Goal: Transaction & Acquisition: Register for event/course

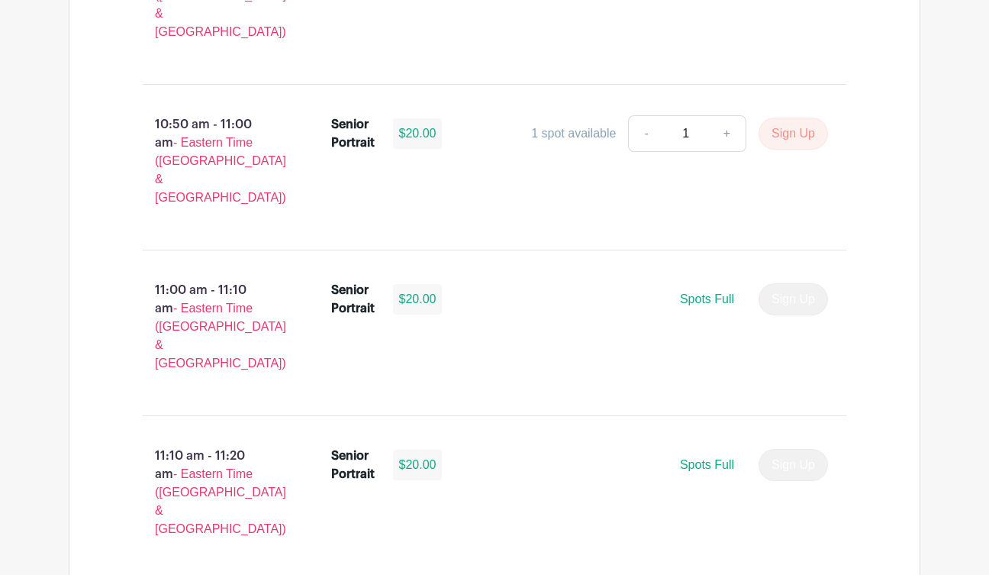
scroll to position [3854, 0]
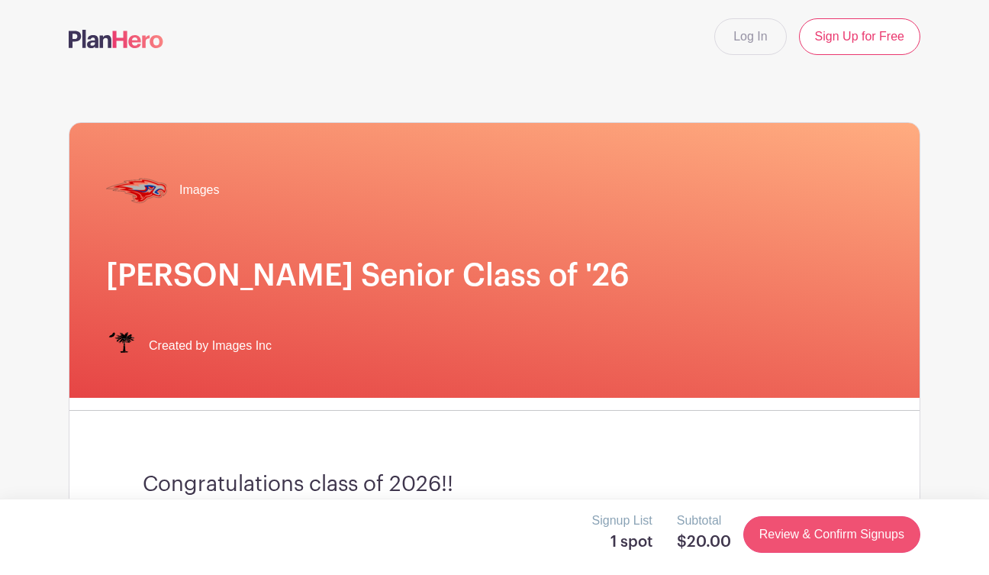
click at [842, 531] on link "Review & Confirm Signups" at bounding box center [832, 534] width 177 height 37
click at [841, 532] on link "Review & Confirm Signups" at bounding box center [832, 534] width 177 height 37
click at [844, 528] on link "Review & Confirm Signups" at bounding box center [832, 534] width 177 height 37
click at [824, 28] on link "Sign Up for Free" at bounding box center [859, 36] width 121 height 37
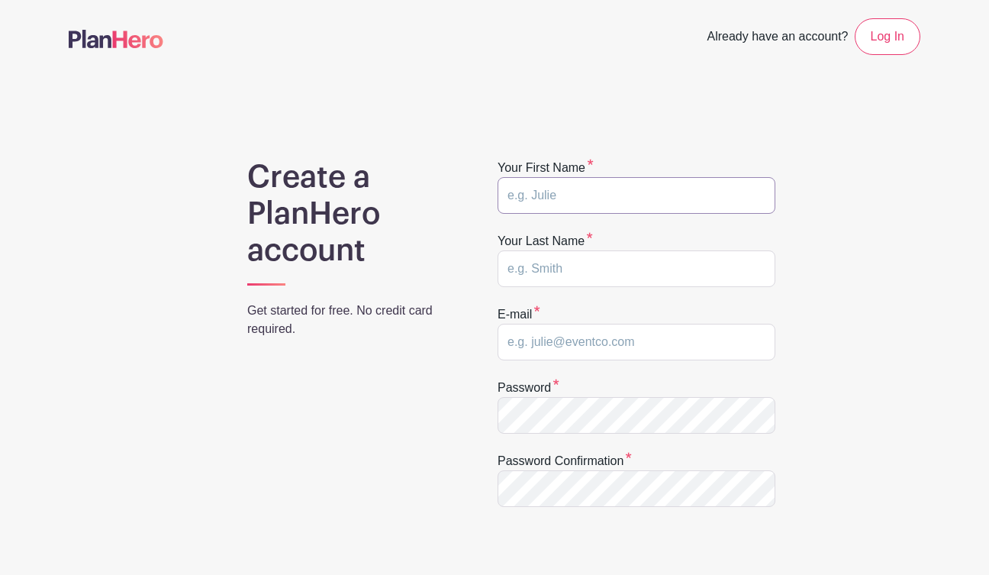
click at [553, 195] on input "text" at bounding box center [637, 195] width 278 height 37
type input "[PERSON_NAME]"
click at [566, 276] on input "text" at bounding box center [637, 268] width 278 height 37
type input "P"
type input "Patterson"
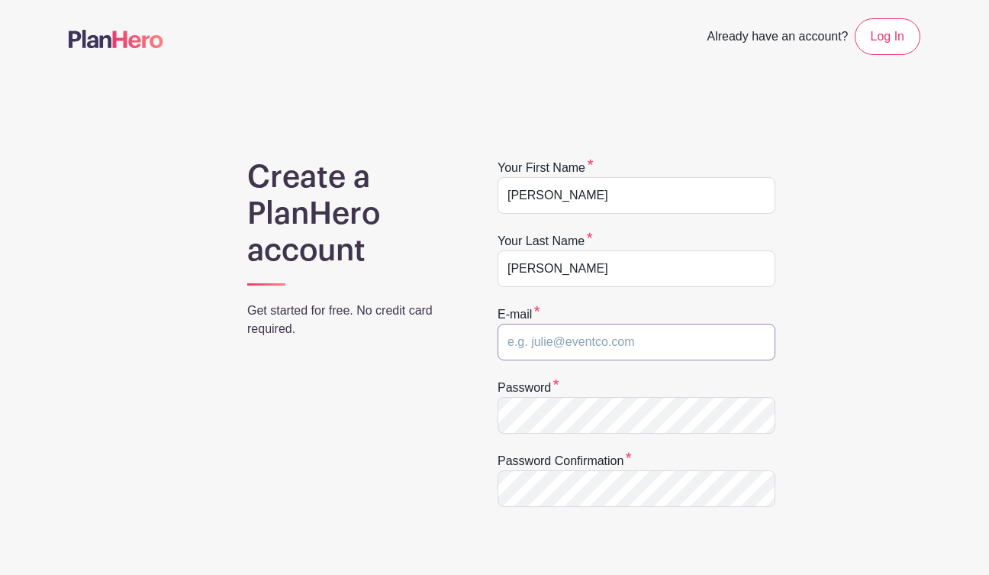
click at [553, 353] on input "email" at bounding box center [637, 342] width 278 height 37
type input "pattersonza2026@hammondschool.org"
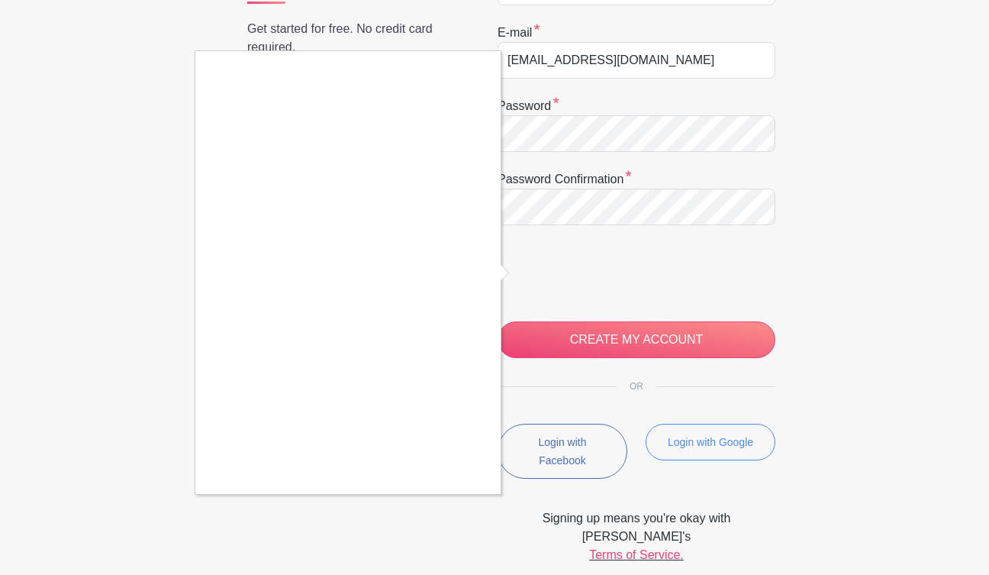
scroll to position [282, 0]
click at [644, 342] on div at bounding box center [494, 287] width 989 height 575
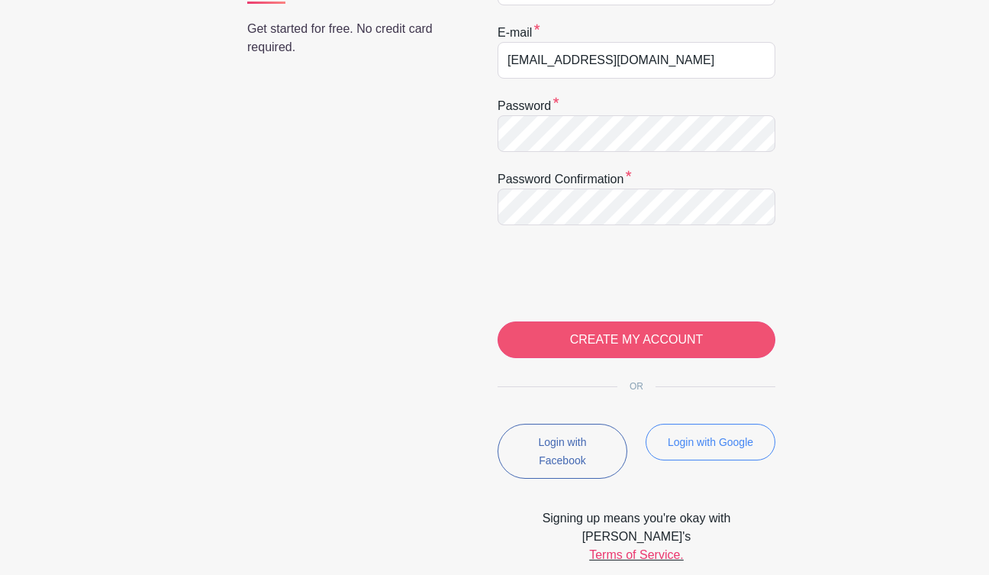
scroll to position [257, 0]
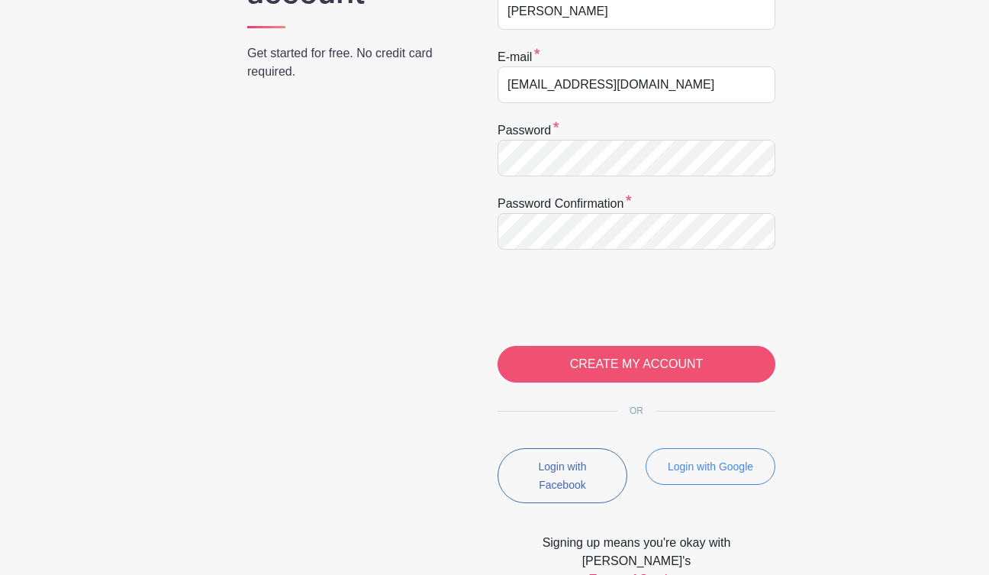
click at [644, 364] on input "CREATE MY ACCOUNT" at bounding box center [637, 364] width 278 height 37
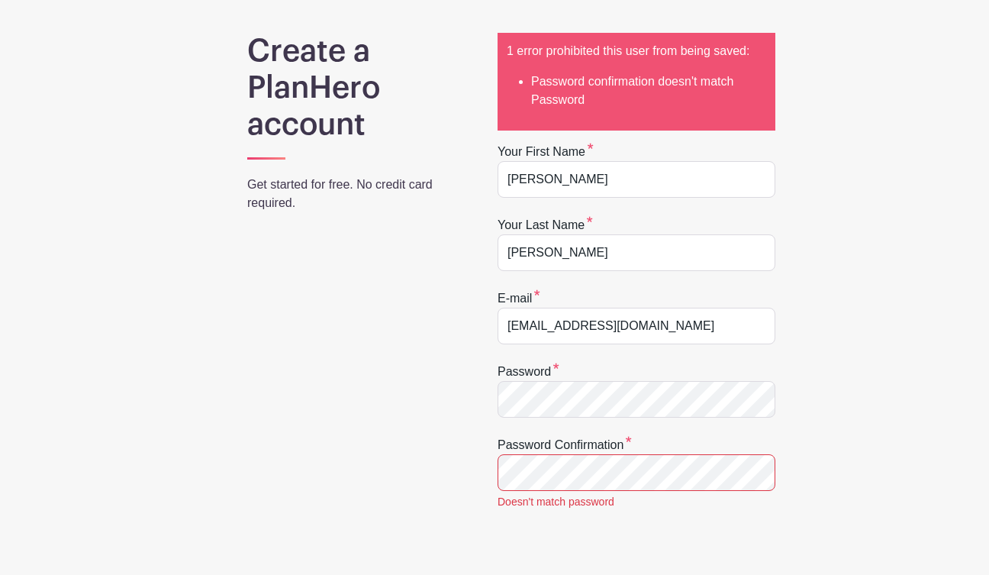
scroll to position [297, 0]
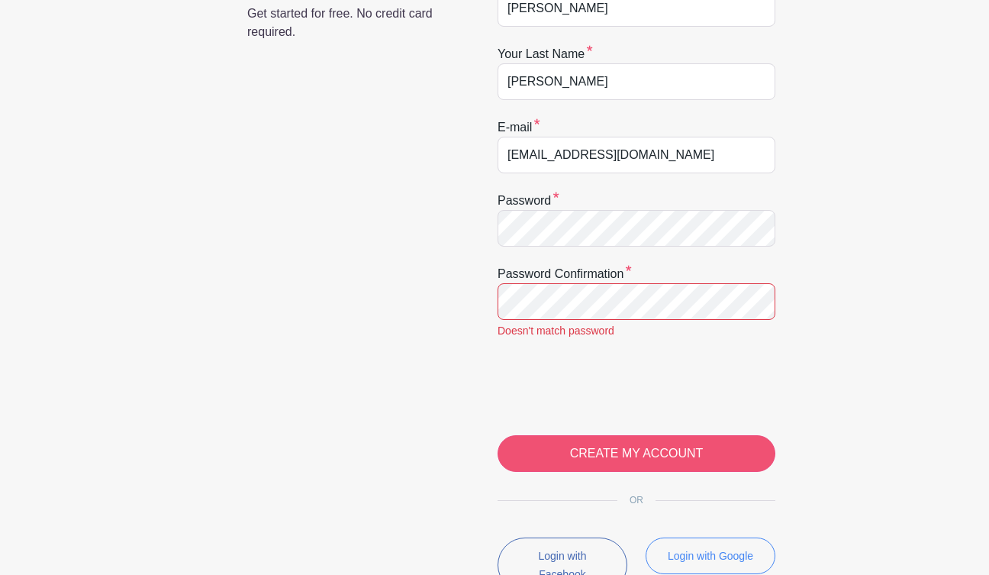
click at [644, 447] on input "CREATE MY ACCOUNT" at bounding box center [637, 453] width 278 height 37
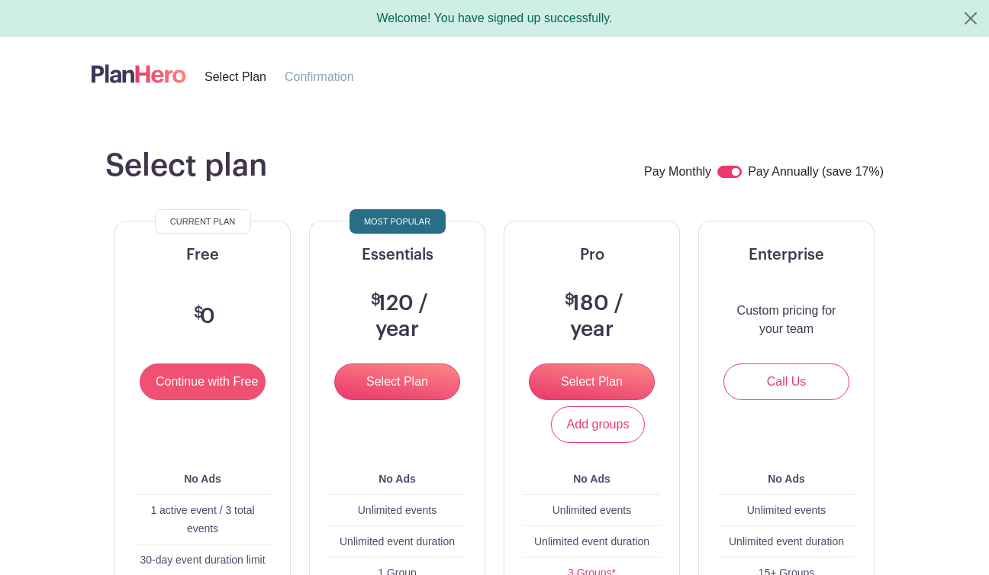
click at [181, 379] on input "Continue with Free" at bounding box center [203, 381] width 126 height 37
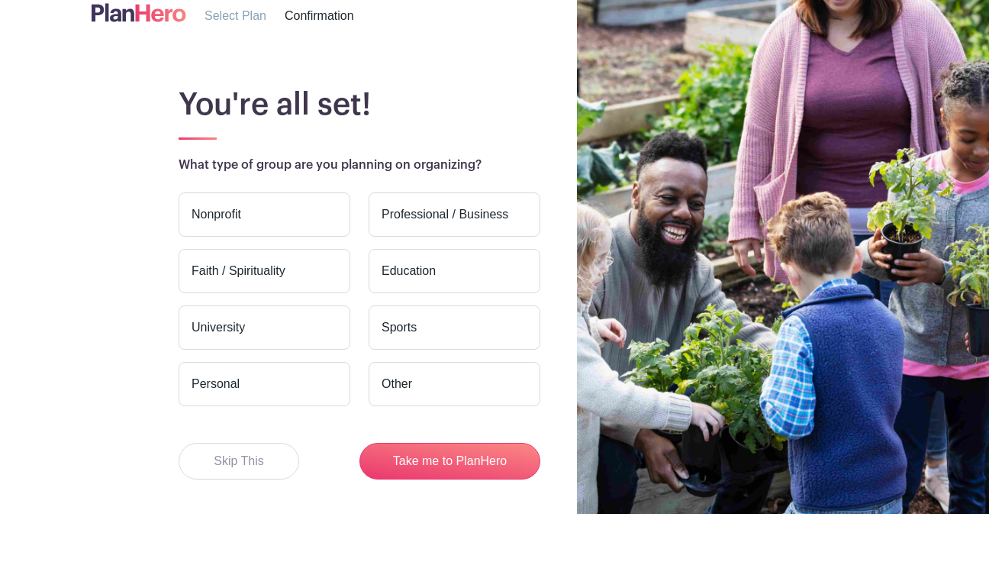
scroll to position [62, 0]
click at [247, 473] on button "Skip This" at bounding box center [239, 461] width 121 height 37
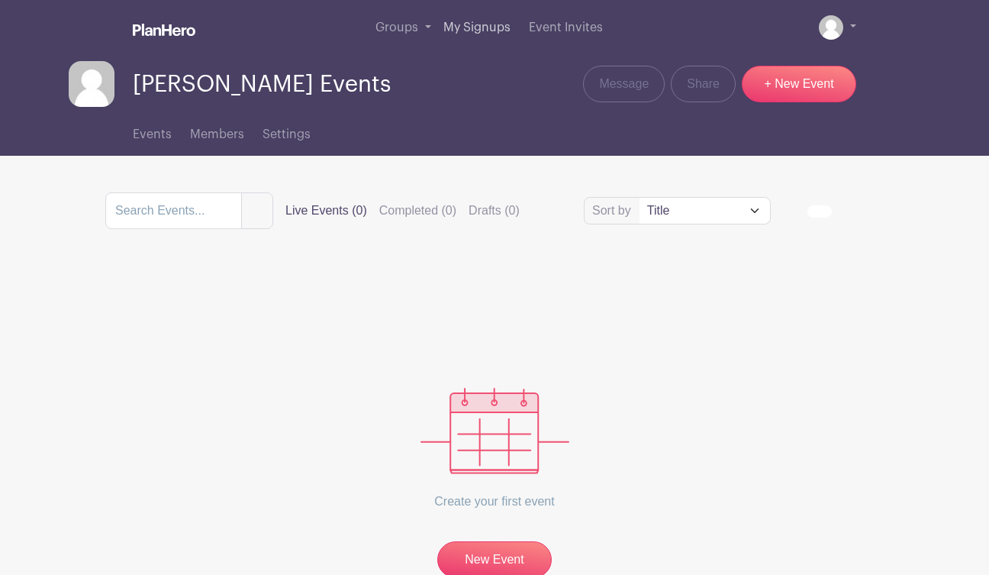
click at [476, 30] on span "My Signups" at bounding box center [477, 27] width 67 height 12
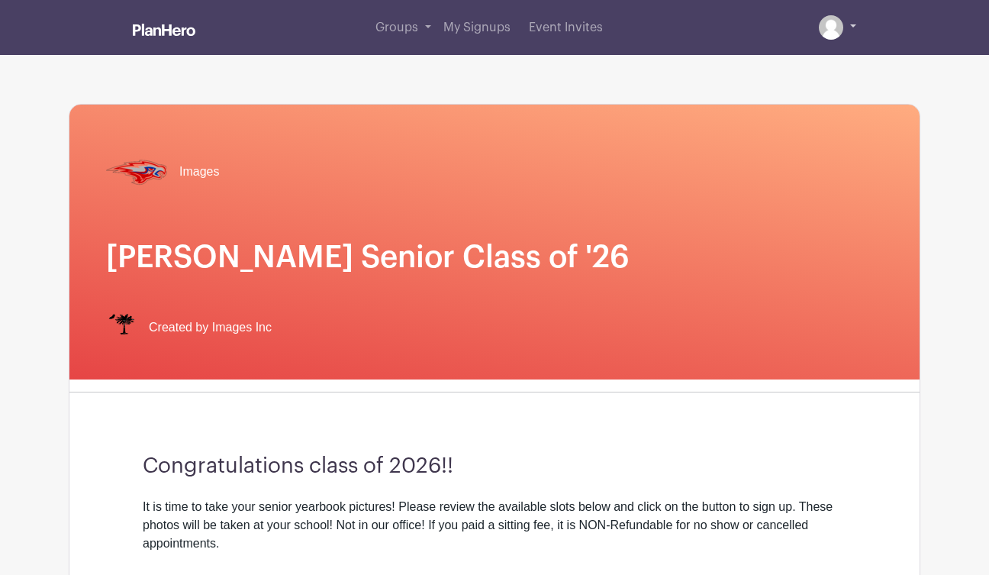
click at [851, 29] on link at bounding box center [837, 27] width 37 height 24
click at [851, 25] on link at bounding box center [837, 27] width 37 height 24
click at [836, 29] on img at bounding box center [831, 27] width 24 height 24
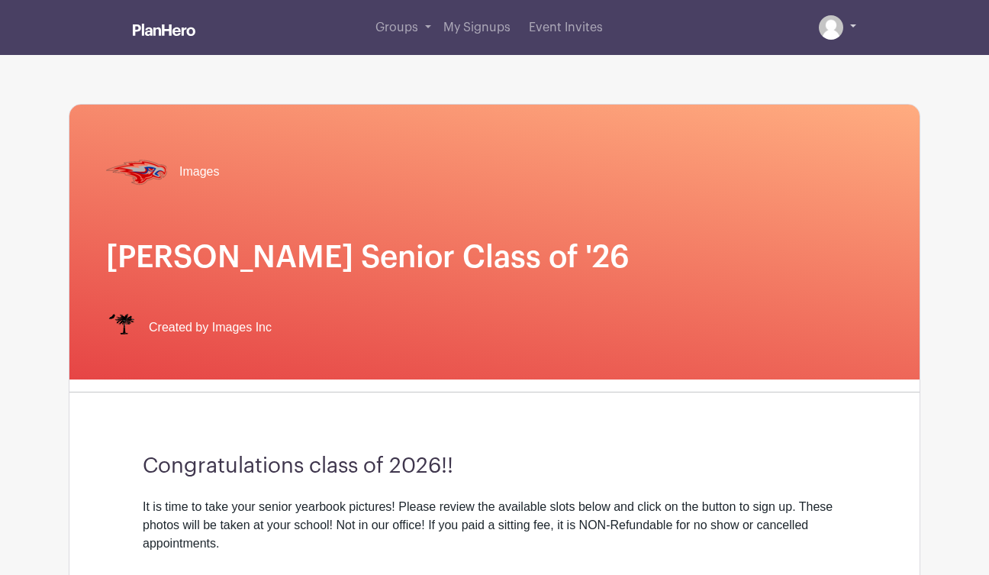
click at [836, 29] on img at bounding box center [831, 27] width 24 height 24
click at [860, 22] on div "Groups All Groups Zachery's Events My Signups Event Invites My account Logout" at bounding box center [495, 27] width 870 height 55
click at [853, 26] on link at bounding box center [837, 27] width 37 height 24
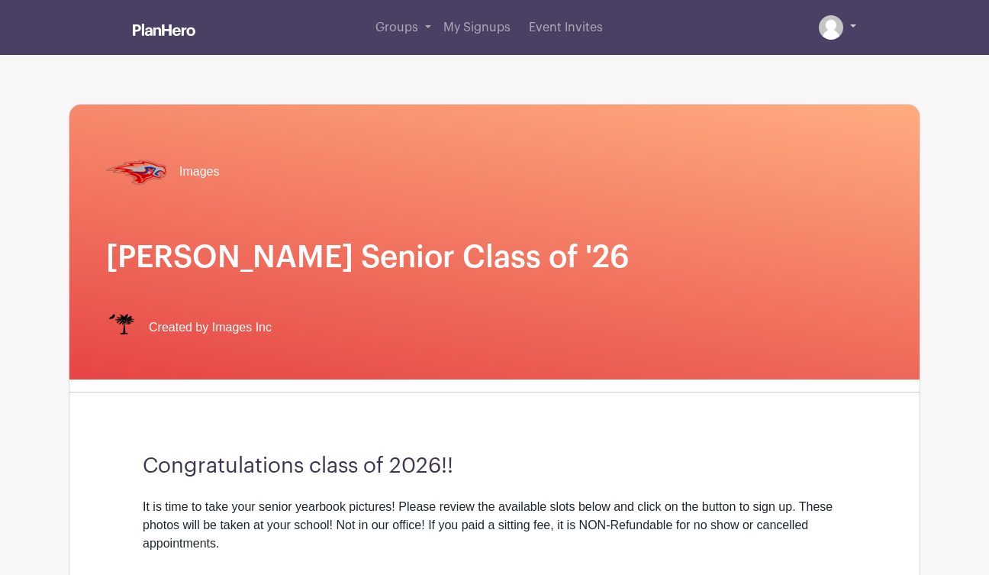
click at [853, 26] on link at bounding box center [837, 27] width 37 height 24
click at [433, 27] on link "Groups" at bounding box center [403, 27] width 68 height 55
click at [422, 31] on link "Groups" at bounding box center [403, 27] width 68 height 55
